Goal: Transaction & Acquisition: Purchase product/service

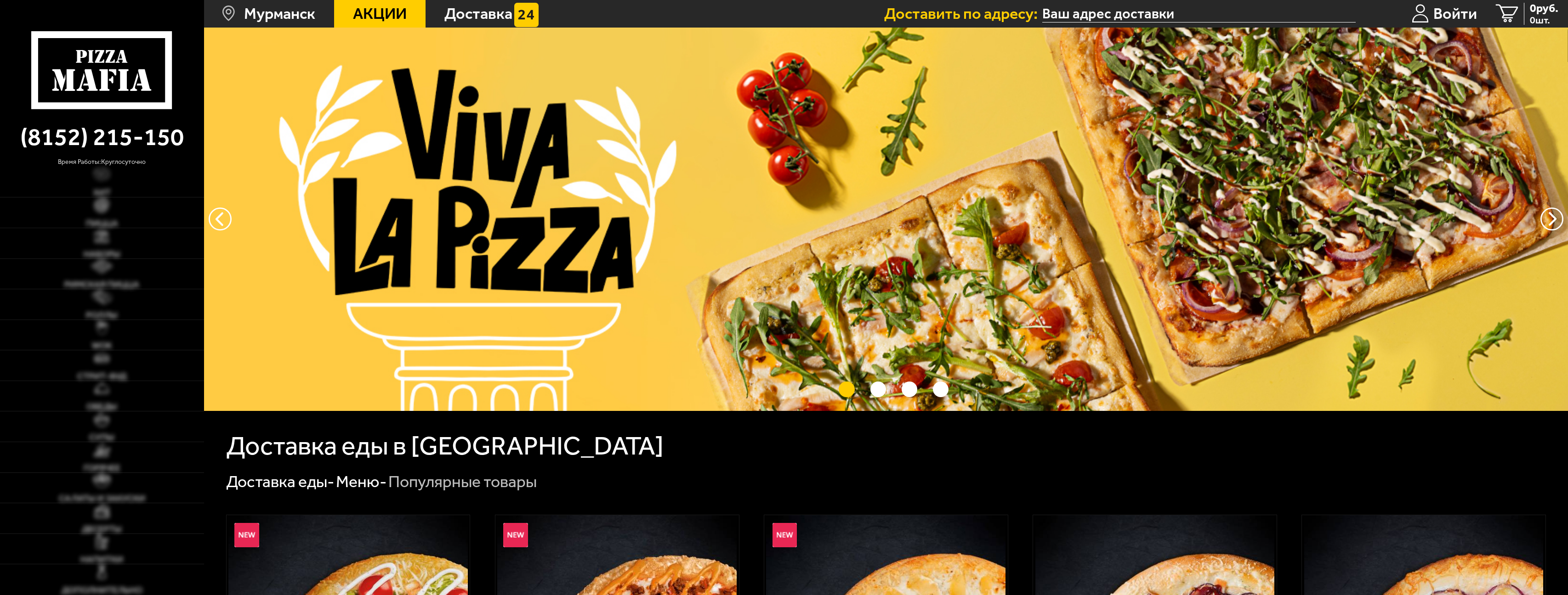
type input "[STREET_ADDRESS][PERSON_NAME]"
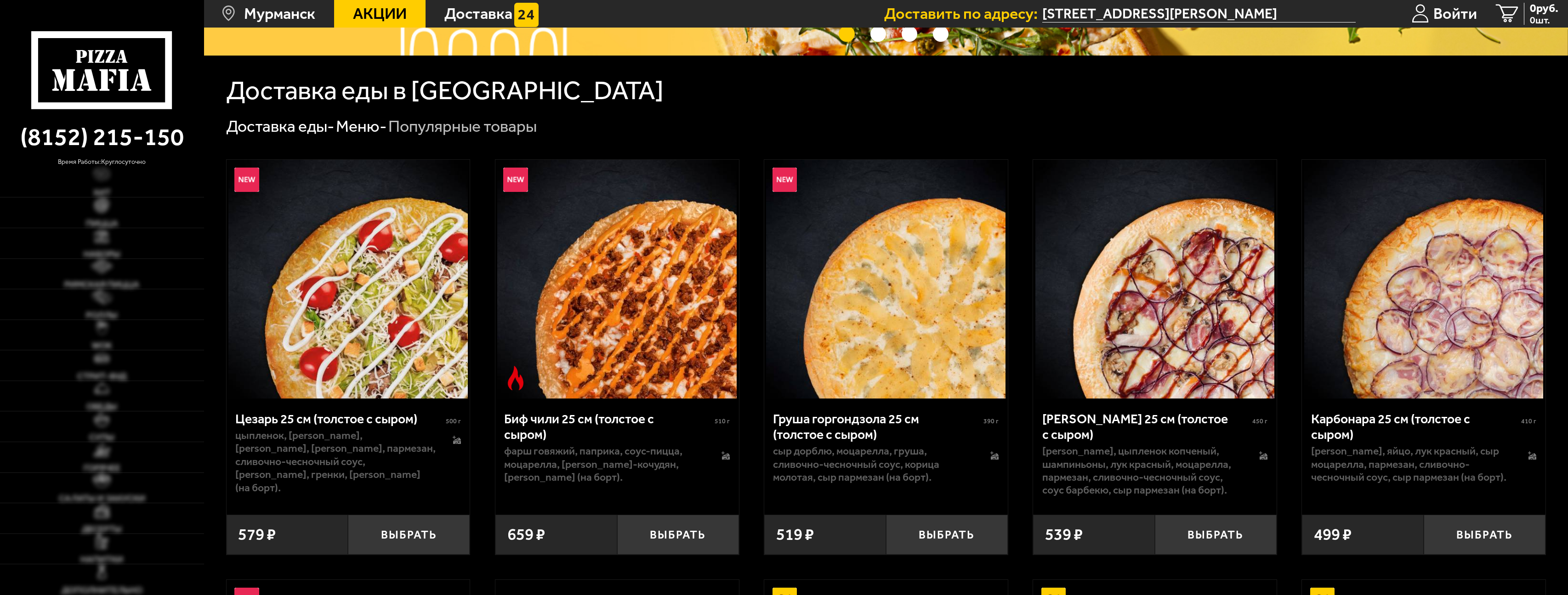
scroll to position [459, 0]
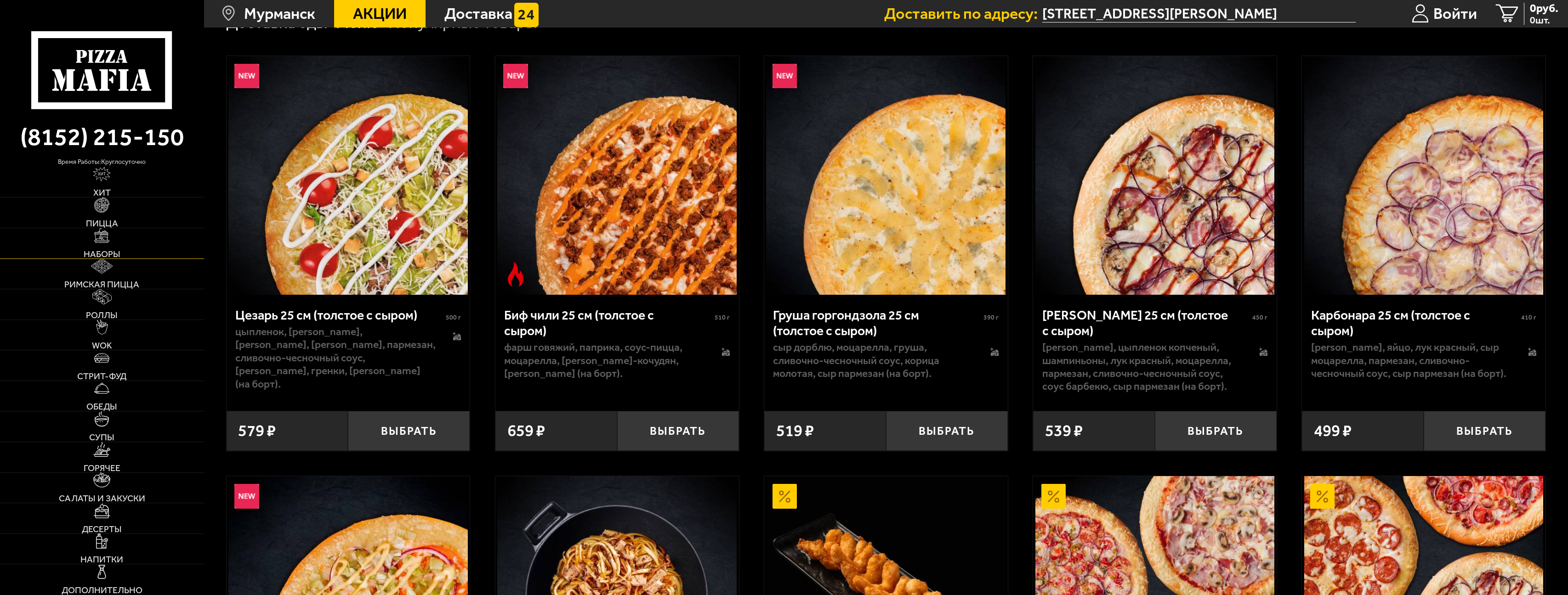
click at [106, 252] on span "Наборы" at bounding box center [102, 254] width 37 height 9
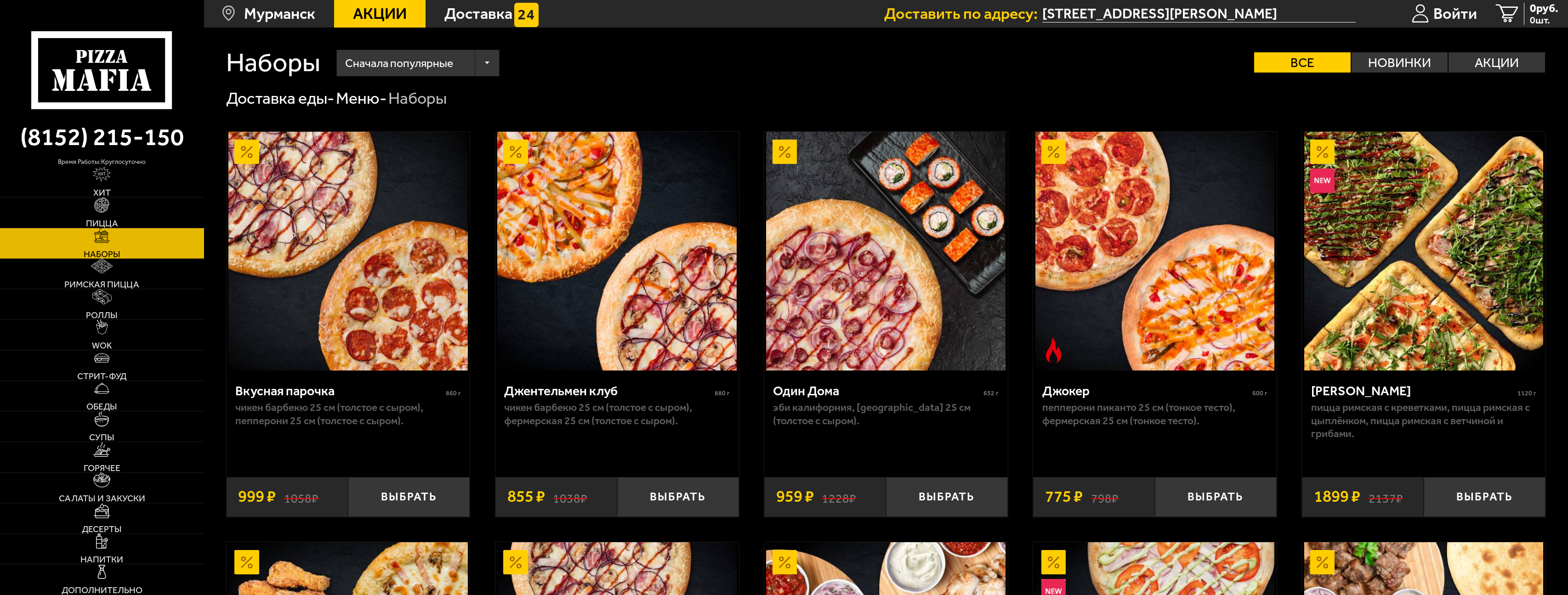
click at [1392, 268] on img at bounding box center [1424, 252] width 240 height 239
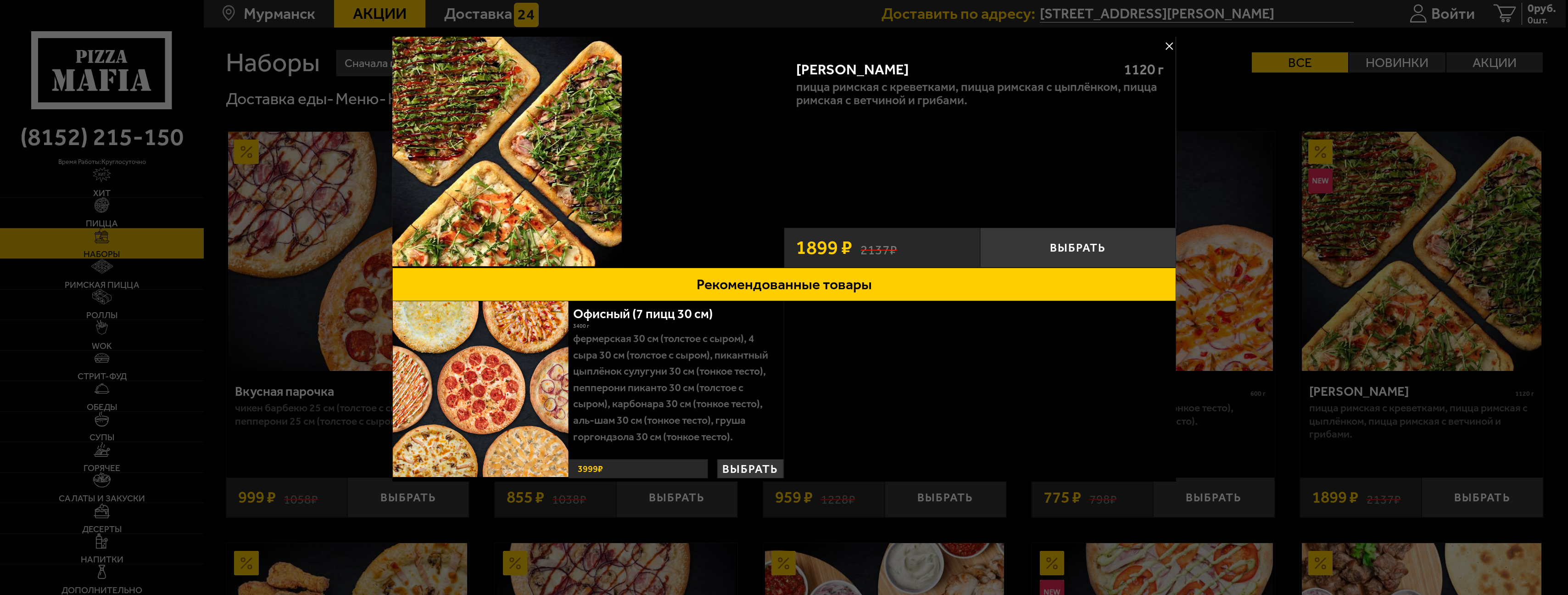
click at [1170, 49] on button at bounding box center [1169, 46] width 14 height 14
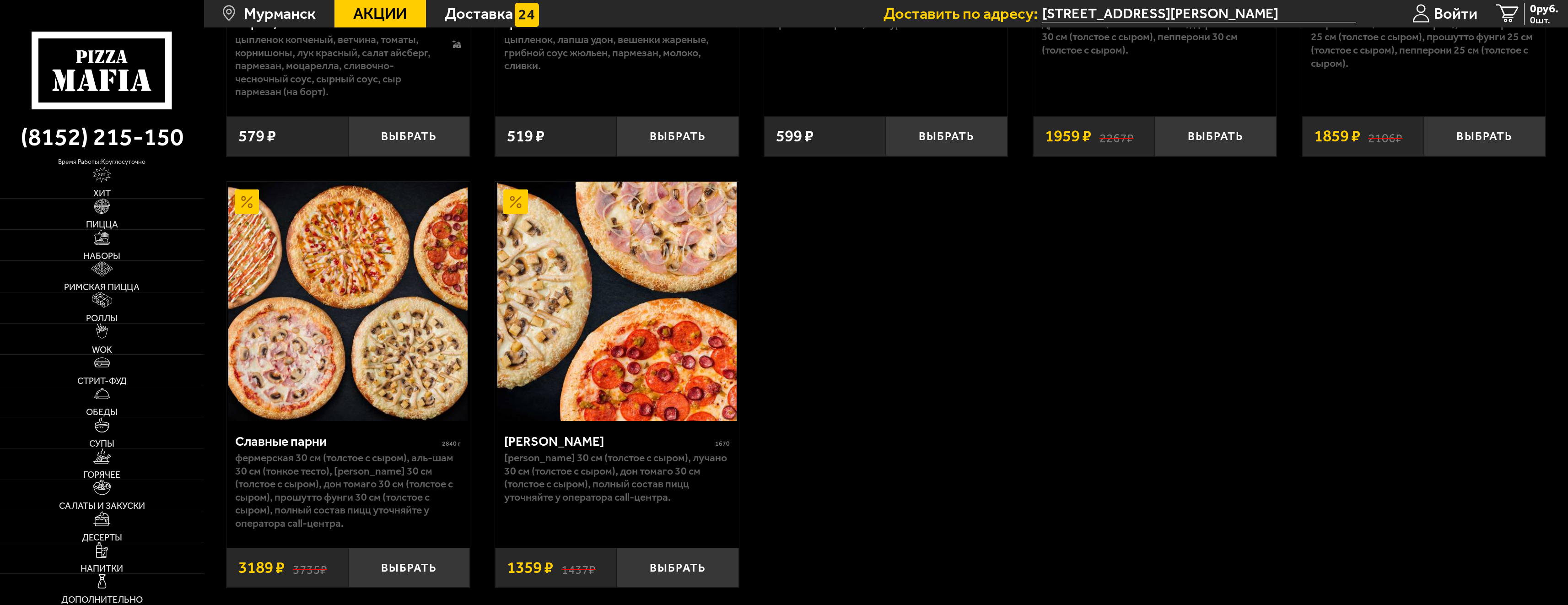
scroll to position [1189, 0]
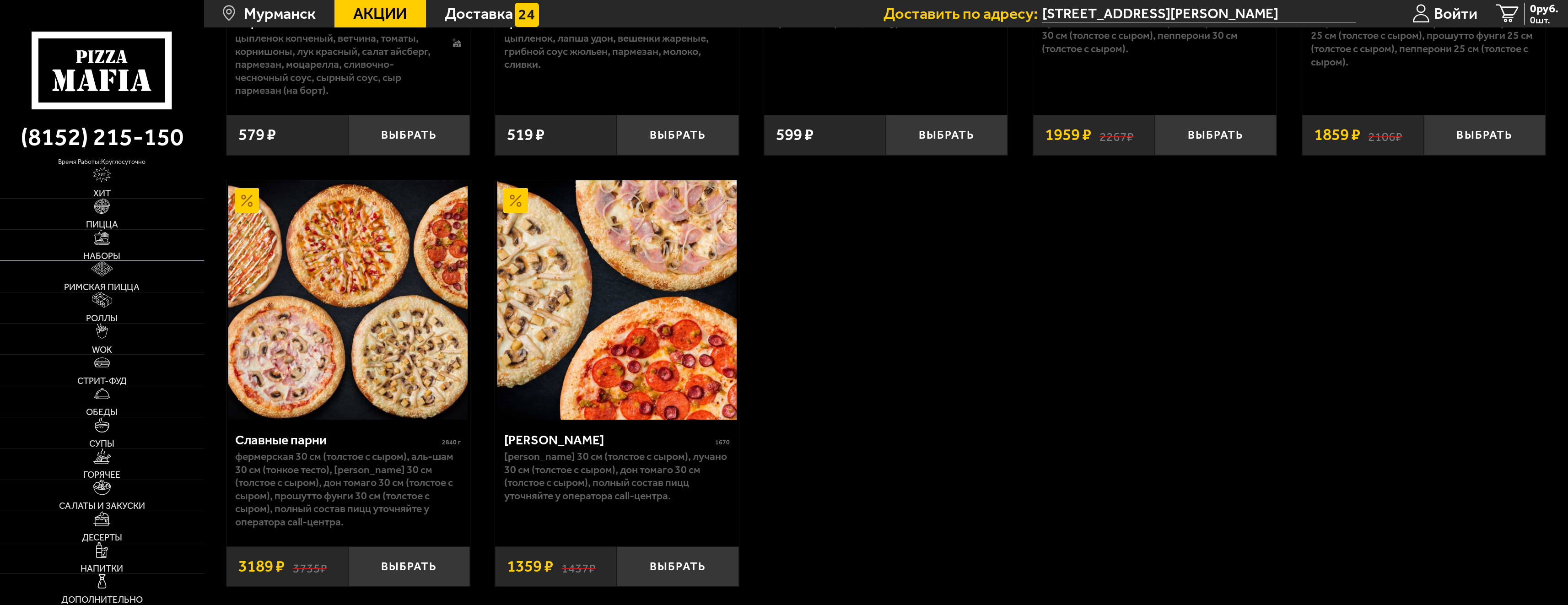
click at [108, 254] on span "Наборы" at bounding box center [102, 256] width 37 height 9
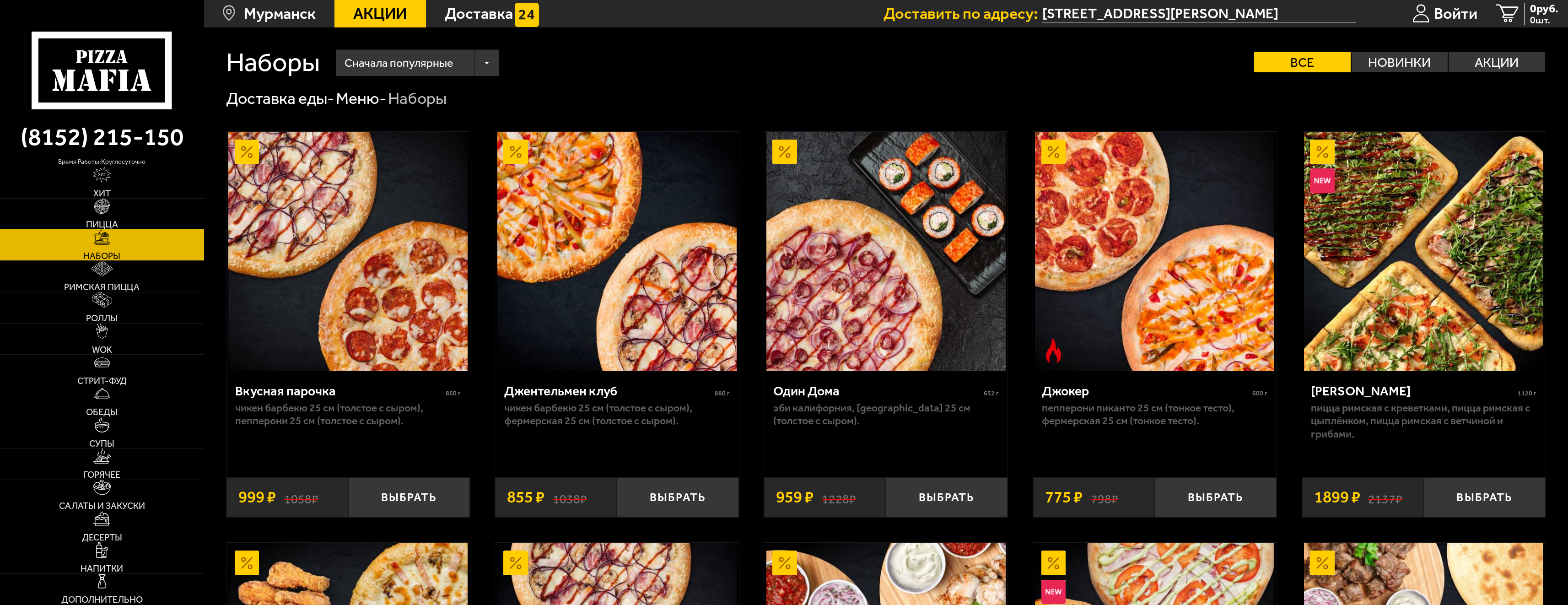
drag, startPoint x: 100, startPoint y: 209, endPoint x: 104, endPoint y: 206, distance: 5.0
click at [100, 208] on img at bounding box center [102, 206] width 16 height 16
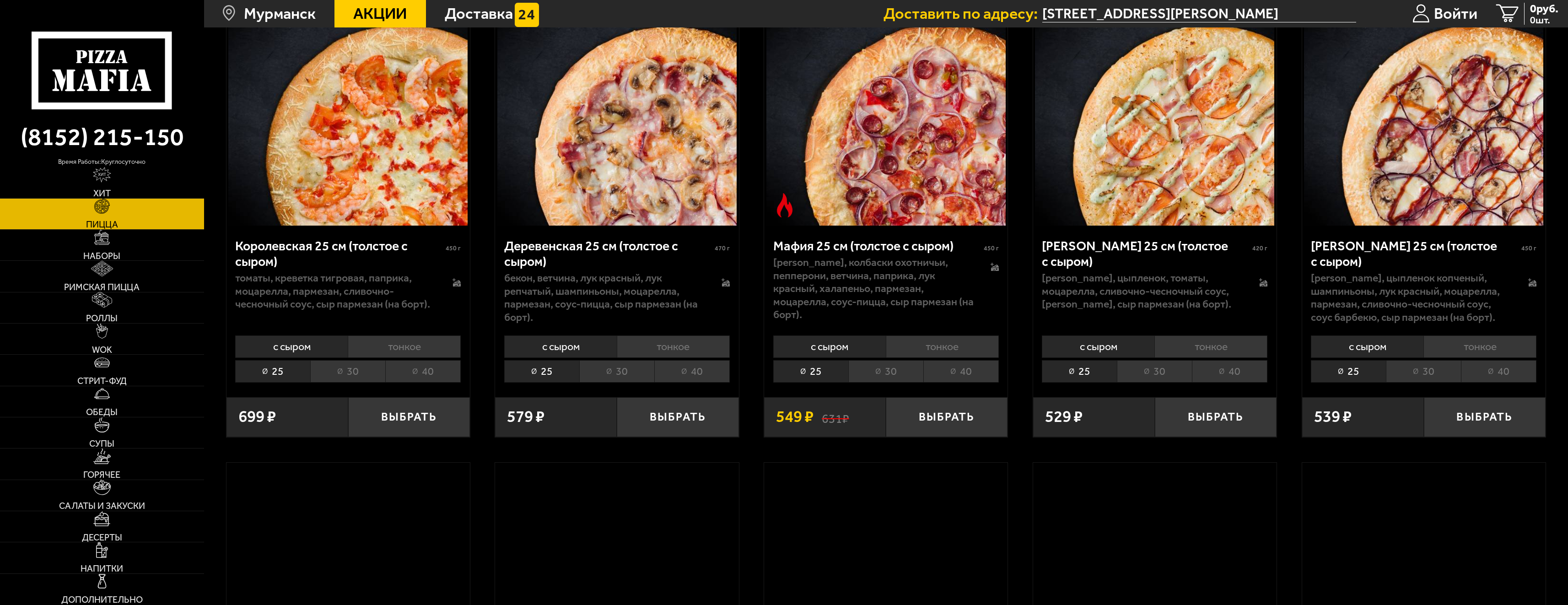
scroll to position [1830, 0]
